Goal: Information Seeking & Learning: Learn about a topic

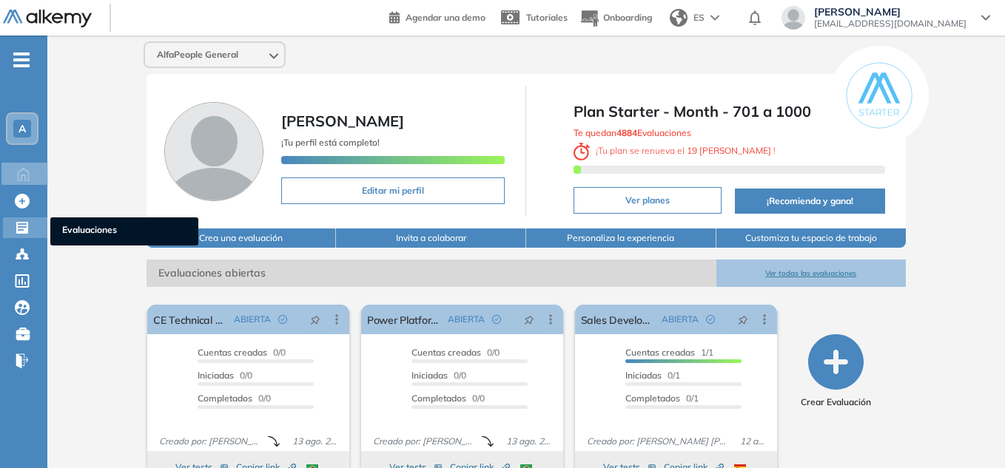
click at [21, 226] on icon at bounding box center [22, 228] width 12 height 12
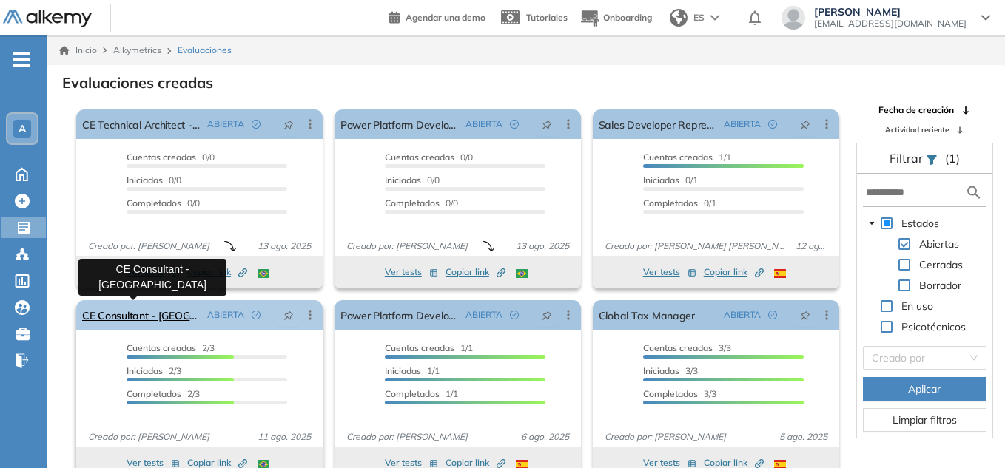
click at [161, 326] on link "CE Consultant - [GEOGRAPHIC_DATA]" at bounding box center [141, 315] width 119 height 30
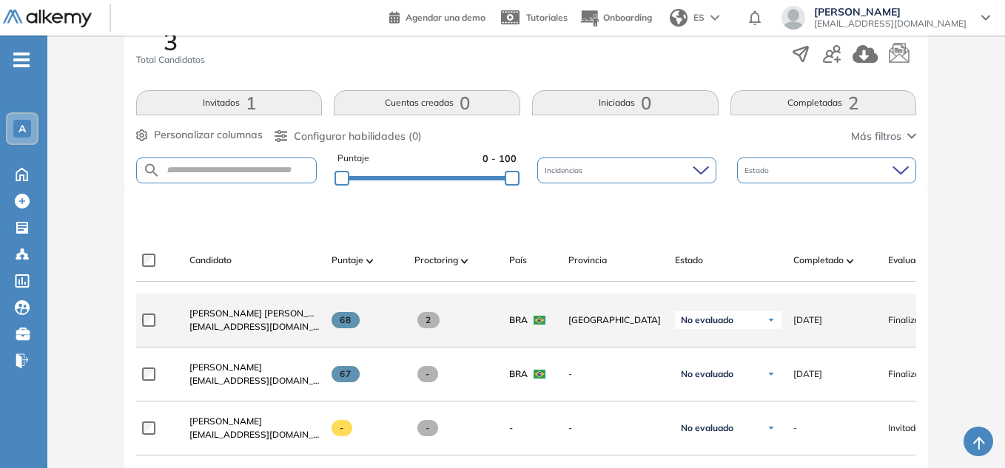
scroll to position [296, 0]
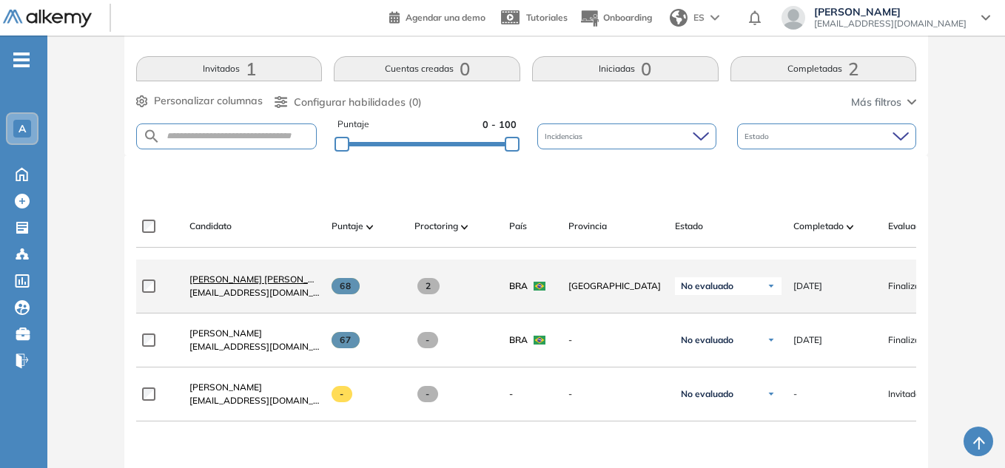
click at [227, 285] on span "[PERSON_NAME] [PERSON_NAME]" at bounding box center [262, 279] width 147 height 11
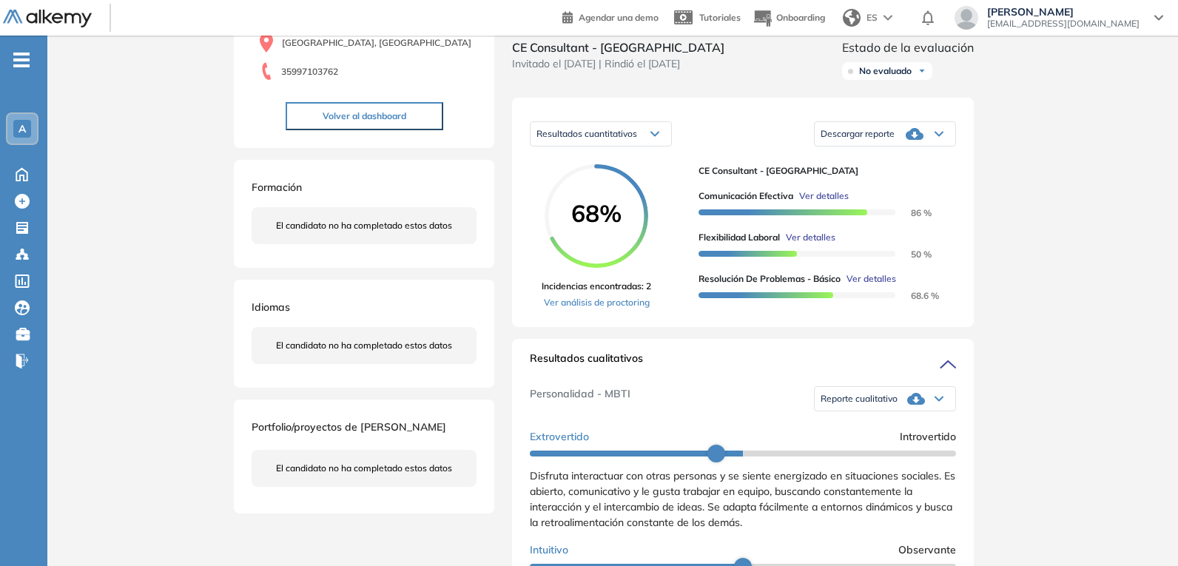
scroll to position [148, 0]
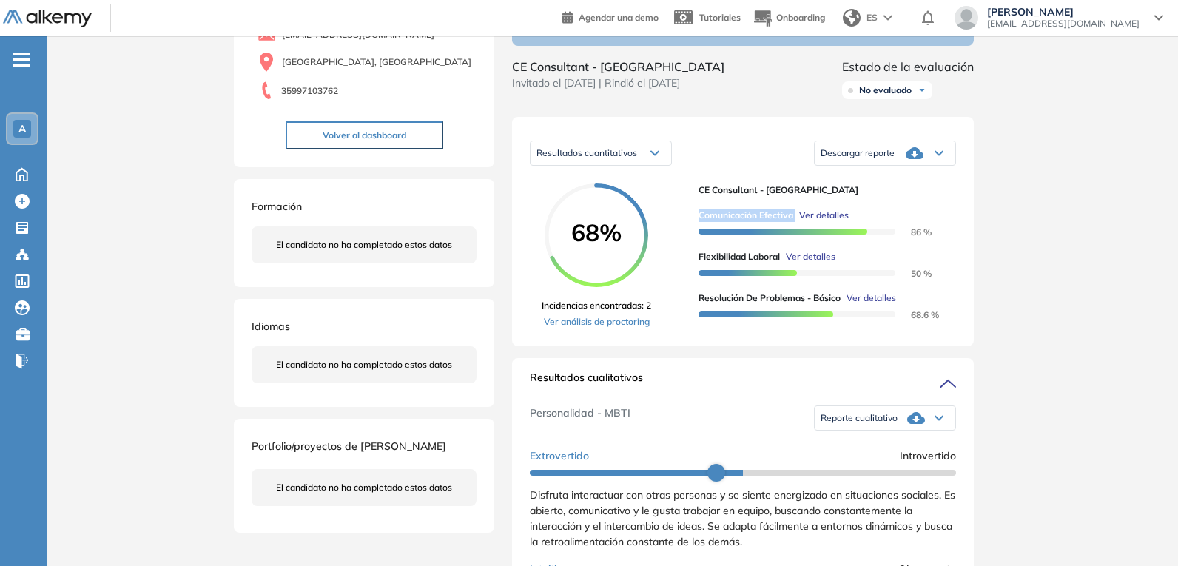
drag, startPoint x: 701, startPoint y: 225, endPoint x: 802, endPoint y: 226, distance: 101.4
click at [802, 222] on div "Comunicación Efectiva Ver detalles" at bounding box center [821, 215] width 246 height 13
copy span "Comunicación Efectiva"
drag, startPoint x: 695, startPoint y: 271, endPoint x: 786, endPoint y: 272, distance: 91.8
click at [786, 272] on div "68% Incidencias encontradas: 2 Ver análisis de proctoring CE Consultant - Brasi…" at bounding box center [743, 255] width 426 height 145
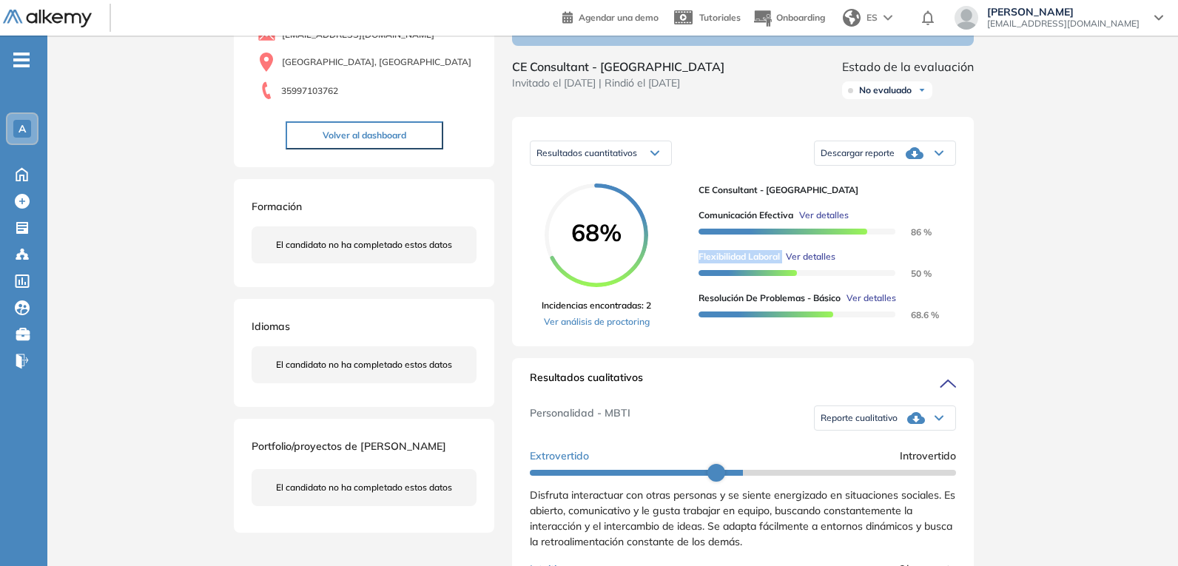
copy span "Flexibilidad Laboral"
drag, startPoint x: 700, startPoint y: 317, endPoint x: 842, endPoint y: 314, distance: 142.1
click at [840, 305] on span "Resolución de problemas - Básico" at bounding box center [769, 298] width 142 height 13
copy span "Resolución de problemas - Básico"
click at [920, 433] on div "Reporte cualitativo" at bounding box center [885, 418] width 141 height 30
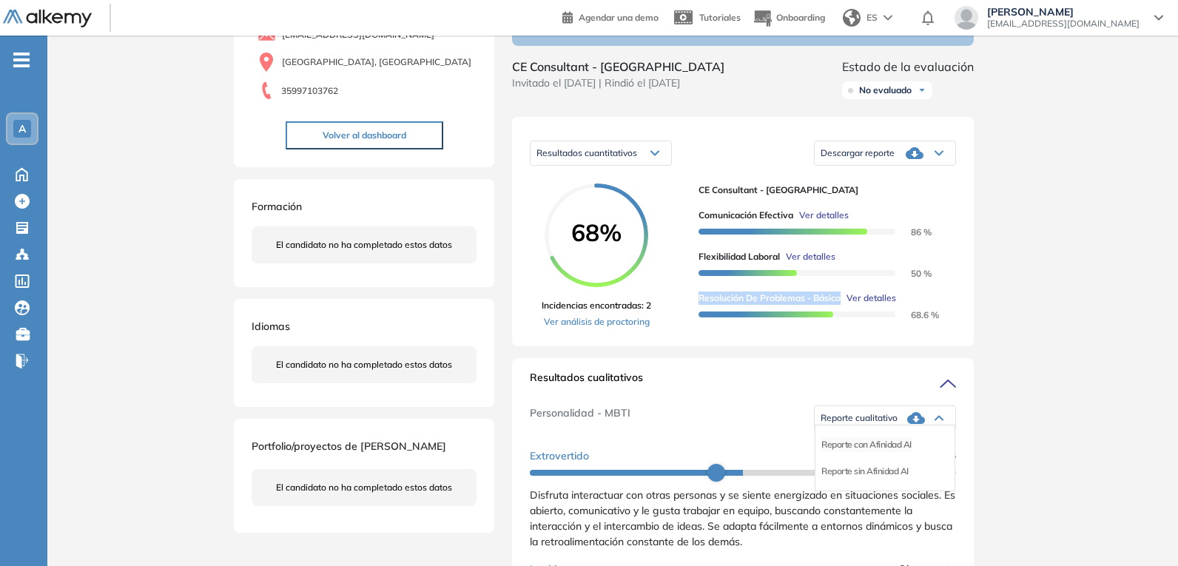
click at [860, 452] on li "Reporte con Afinidad AI" at bounding box center [866, 444] width 90 height 15
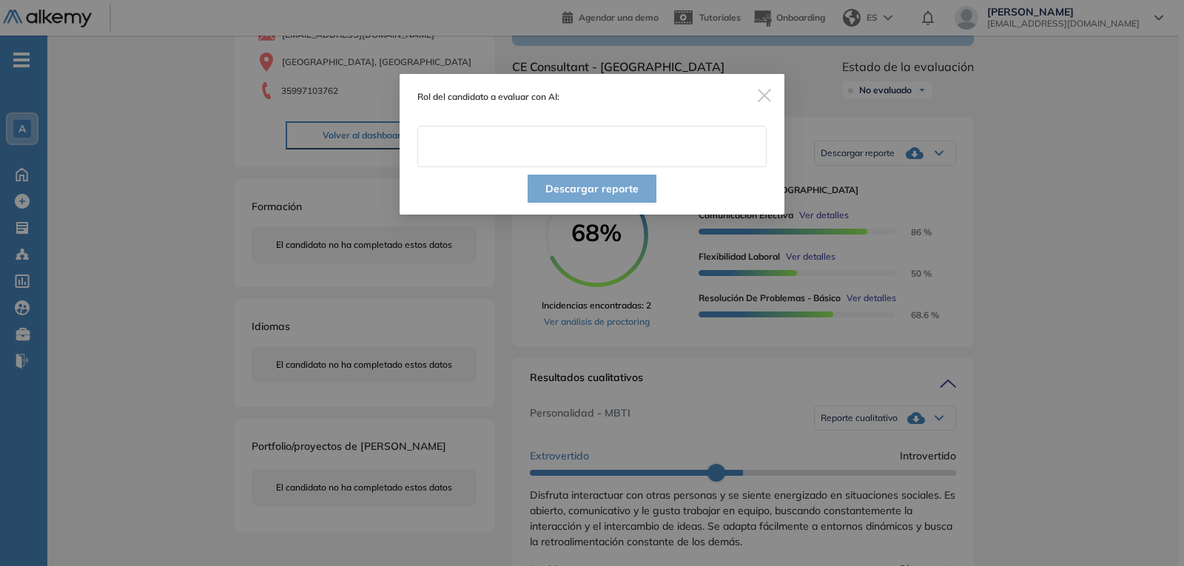
click at [626, 144] on input "text" at bounding box center [591, 146] width 349 height 41
click at [764, 92] on img "Close" at bounding box center [764, 95] width 13 height 13
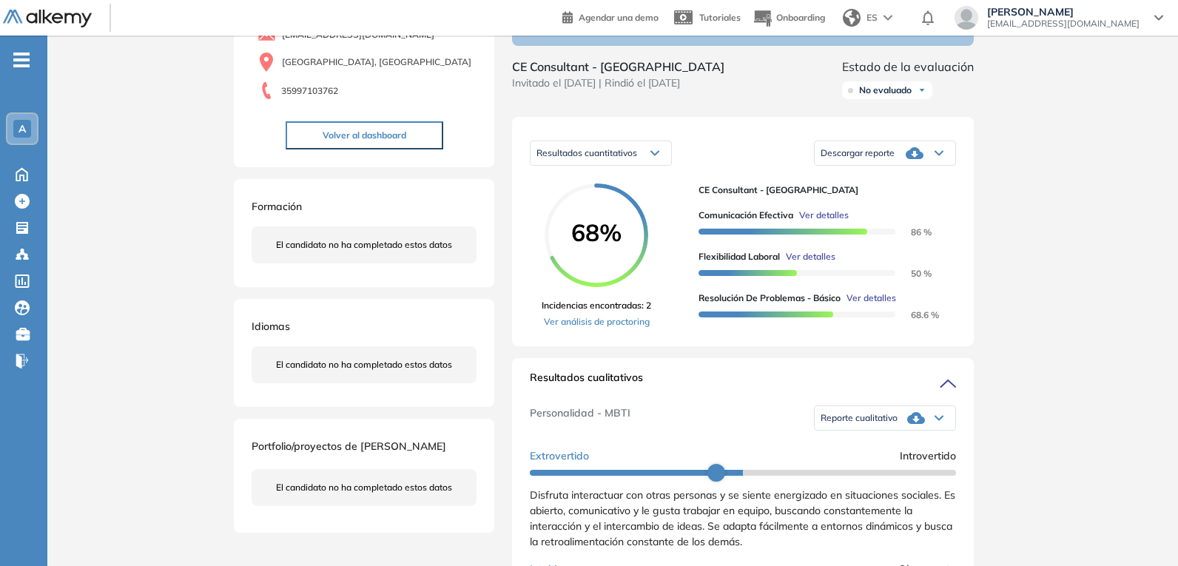
click at [893, 431] on div "Reporte cualitativo" at bounding box center [885, 418] width 141 height 30
click at [888, 468] on li "Reporte sin Afinidad AI" at bounding box center [864, 471] width 87 height 15
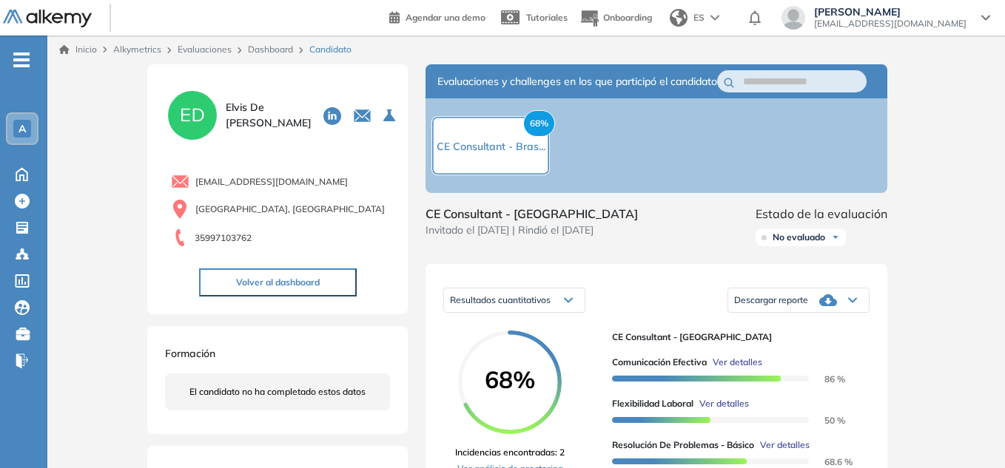
scroll to position [0, 0]
